Goal: Transaction & Acquisition: Download file/media

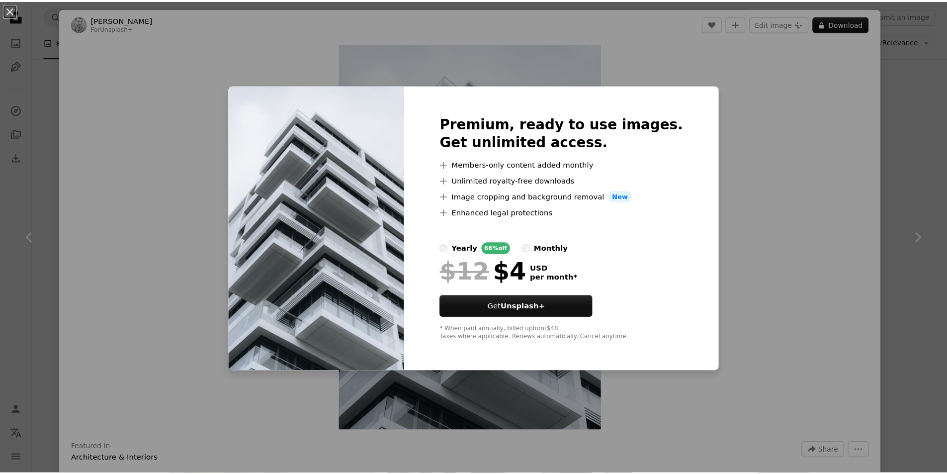
scroll to position [1987, 0]
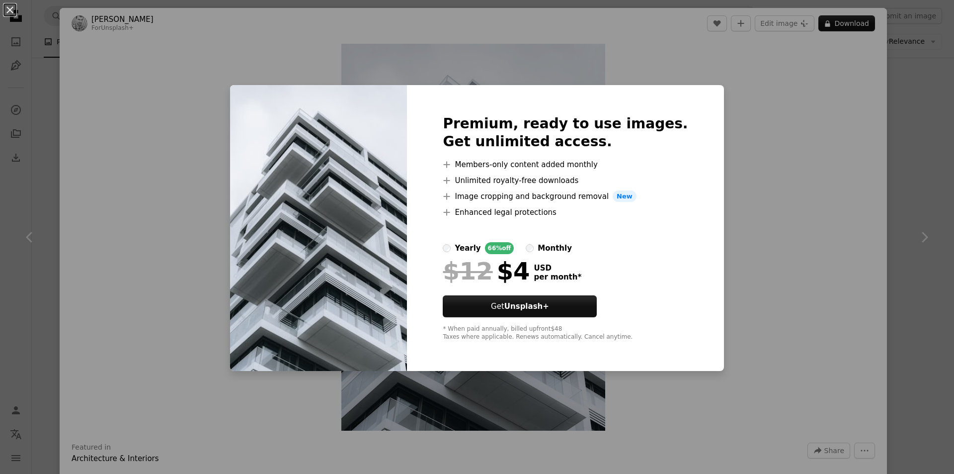
click at [811, 321] on div "An X shape Premium, ready to use images. Get unlimited access. A plus sign Memb…" at bounding box center [477, 237] width 954 height 474
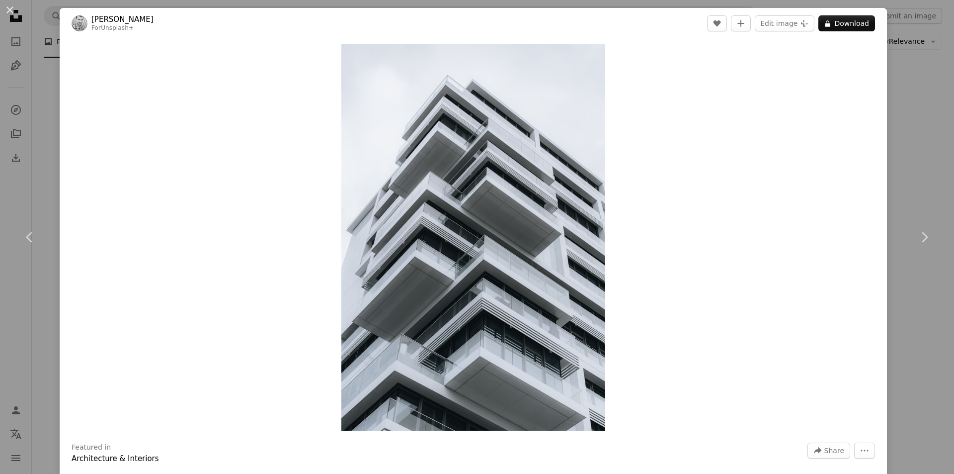
click at [920, 316] on div "An X shape Chevron left Chevron right [PERSON_NAME] For Unsplash+ A heart A plu…" at bounding box center [477, 237] width 954 height 474
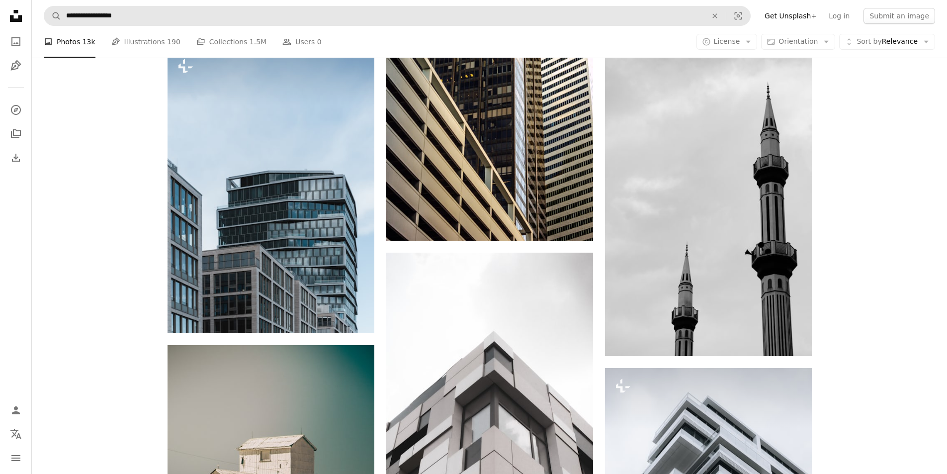
scroll to position [1689, 0]
